Goal: Find specific page/section

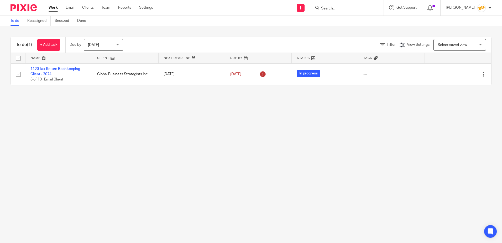
click at [334, 8] on input "Search" at bounding box center [343, 8] width 47 height 5
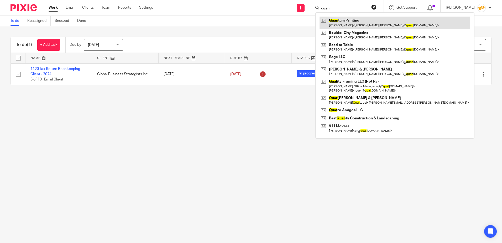
type input "quan"
click at [354, 23] on link at bounding box center [394, 23] width 151 height 12
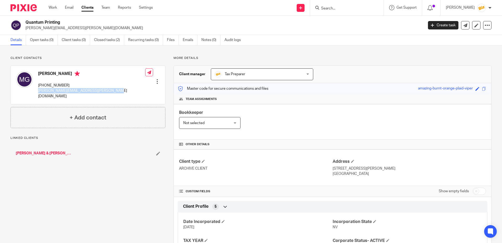
drag, startPoint x: 109, startPoint y: 91, endPoint x: 39, endPoint y: 91, distance: 69.6
click at [39, 91] on div "Michelle Gemmill 702-972-0661 michelle.gemmill@quantumprintingllc.com Edit cont…" at bounding box center [88, 85] width 154 height 38
drag, startPoint x: 39, startPoint y: 91, endPoint x: 43, endPoint y: 91, distance: 3.1
copy p "michelle.gemmill@quantumprintingllc.com"
click at [354, 6] on form at bounding box center [348, 7] width 56 height 7
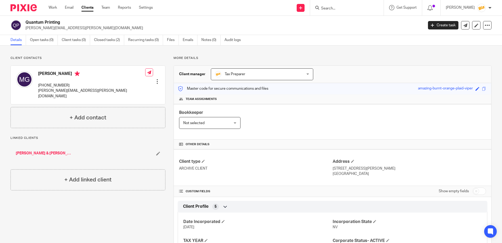
click at [354, 6] on input "Search" at bounding box center [343, 8] width 47 height 5
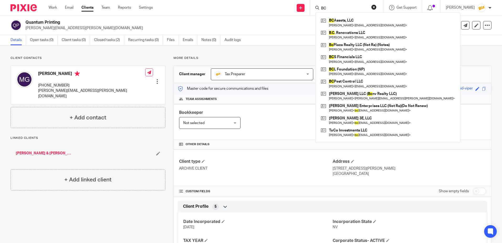
type input "BC"
drag, startPoint x: 342, startPoint y: 7, endPoint x: 298, endPoint y: 4, distance: 43.4
click at [298, 4] on div "Send new email Create task Add client Request signature BC BC Assets, LLC Paul …" at bounding box center [331, 7] width 341 height 15
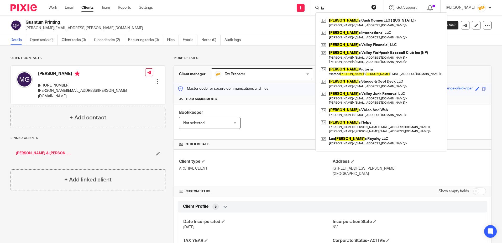
type input "l"
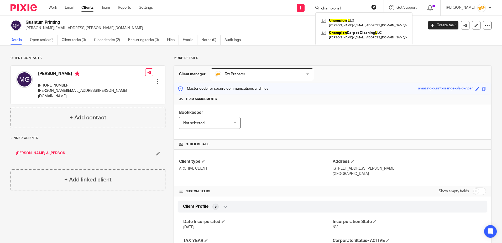
type input "champions l"
click at [218, 8] on div "Send new email Create task Add client Request signature champions l Champion L …" at bounding box center [331, 7] width 341 height 15
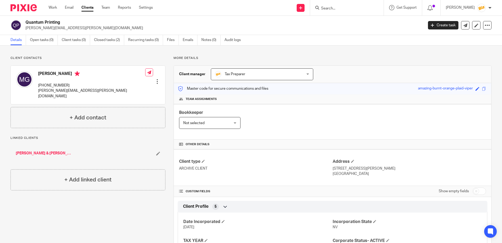
click at [341, 9] on input "Search" at bounding box center [343, 8] width 47 height 5
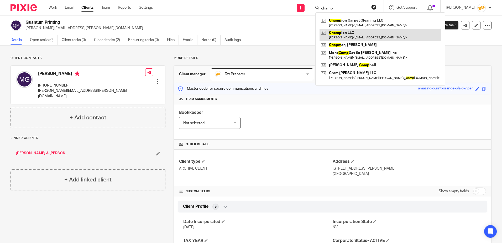
type input "champ"
click at [353, 33] on link at bounding box center [380, 35] width 122 height 12
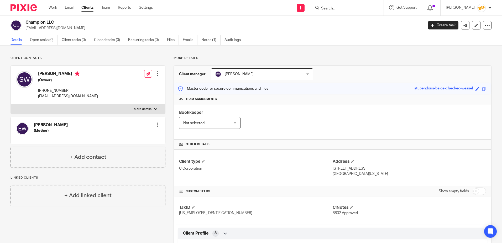
click at [356, 8] on input "Search" at bounding box center [343, 8] width 47 height 5
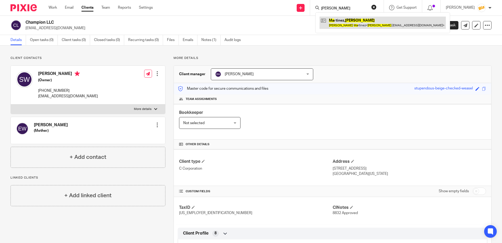
type input "miguel ma"
click at [348, 20] on link at bounding box center [382, 23] width 126 height 12
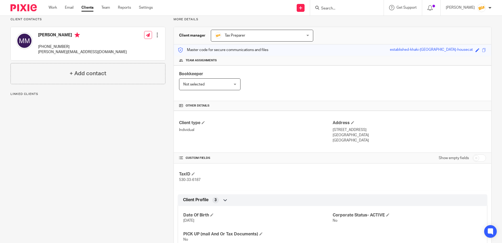
scroll to position [90, 0]
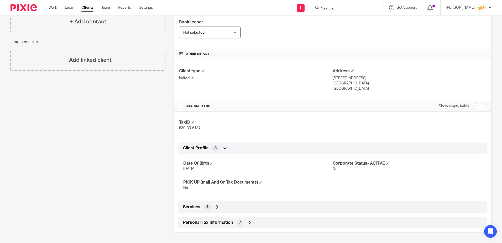
click at [218, 208] on icon at bounding box center [216, 206] width 5 height 5
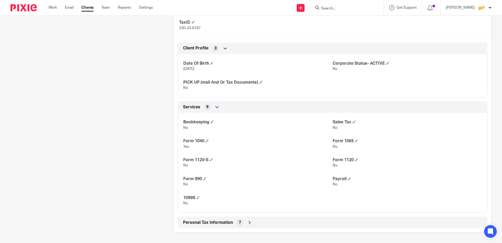
scroll to position [0, 0]
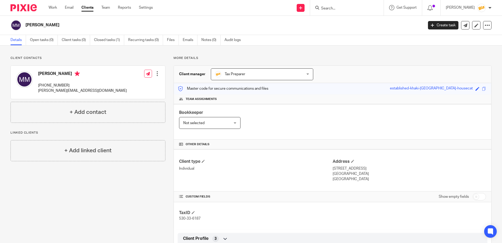
click at [339, 7] on input "Search" at bounding box center [343, 8] width 47 height 5
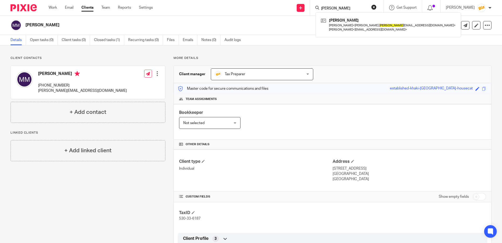
type input "myrna"
